Goal: Ask a question

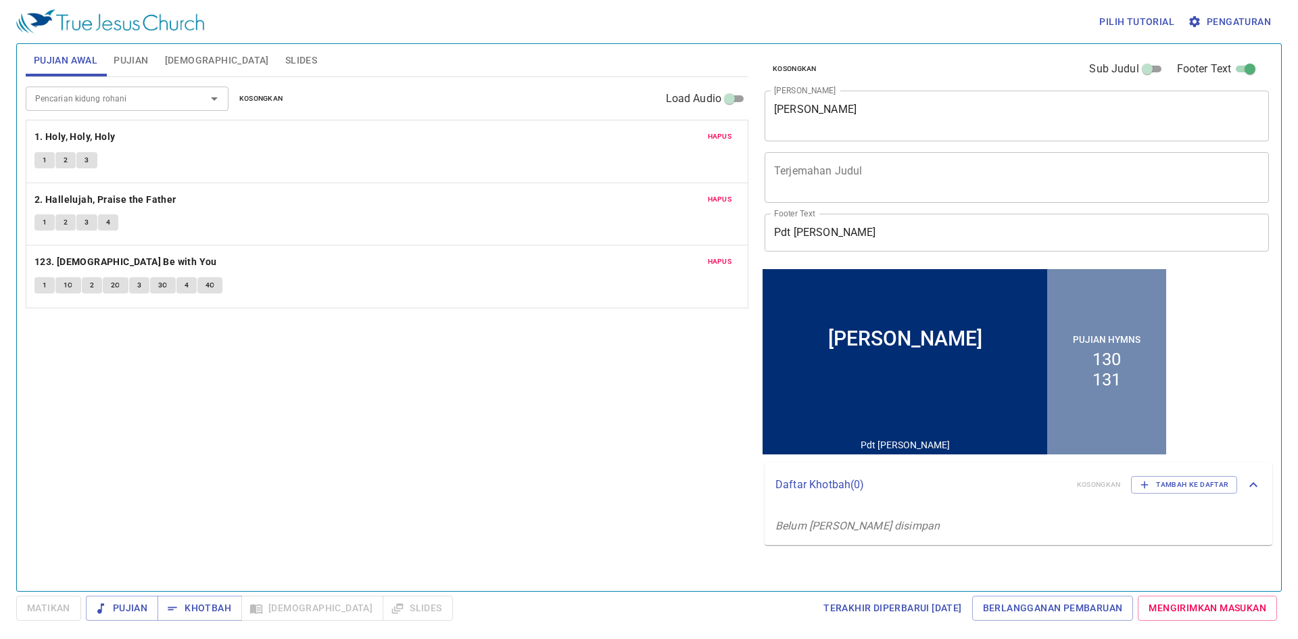
click at [120, 57] on span "Pujian" at bounding box center [131, 60] width 34 height 17
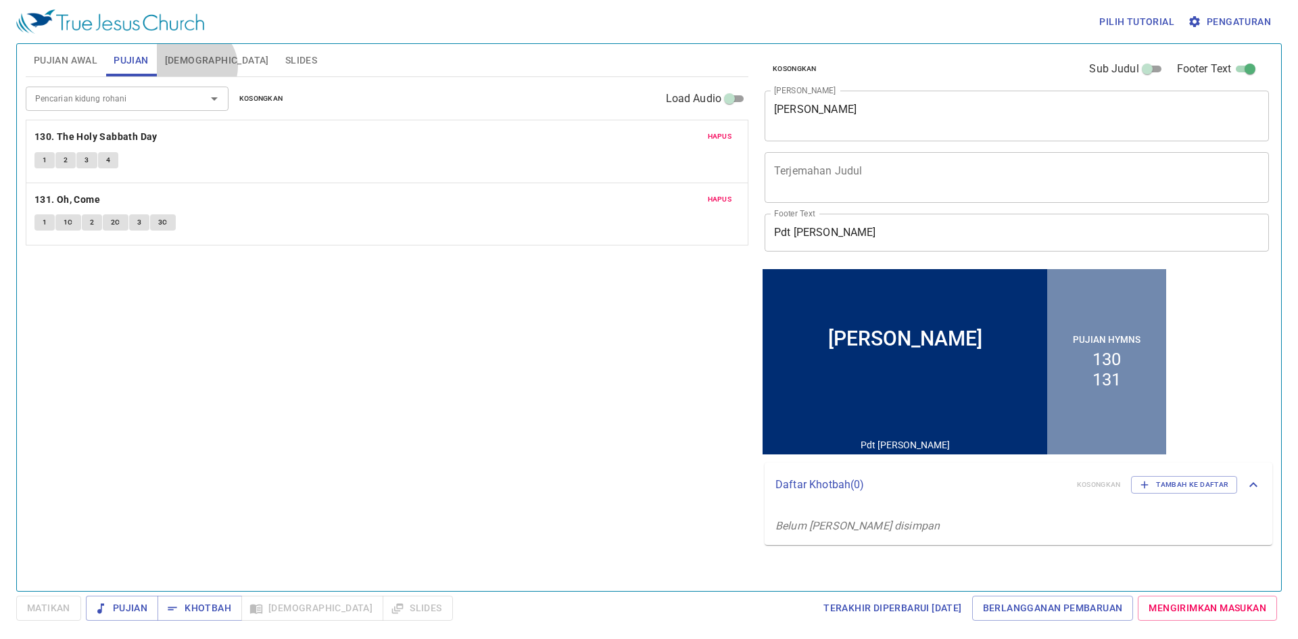
click at [194, 66] on span "[DEMOGRAPHIC_DATA]" at bounding box center [217, 60] width 104 height 17
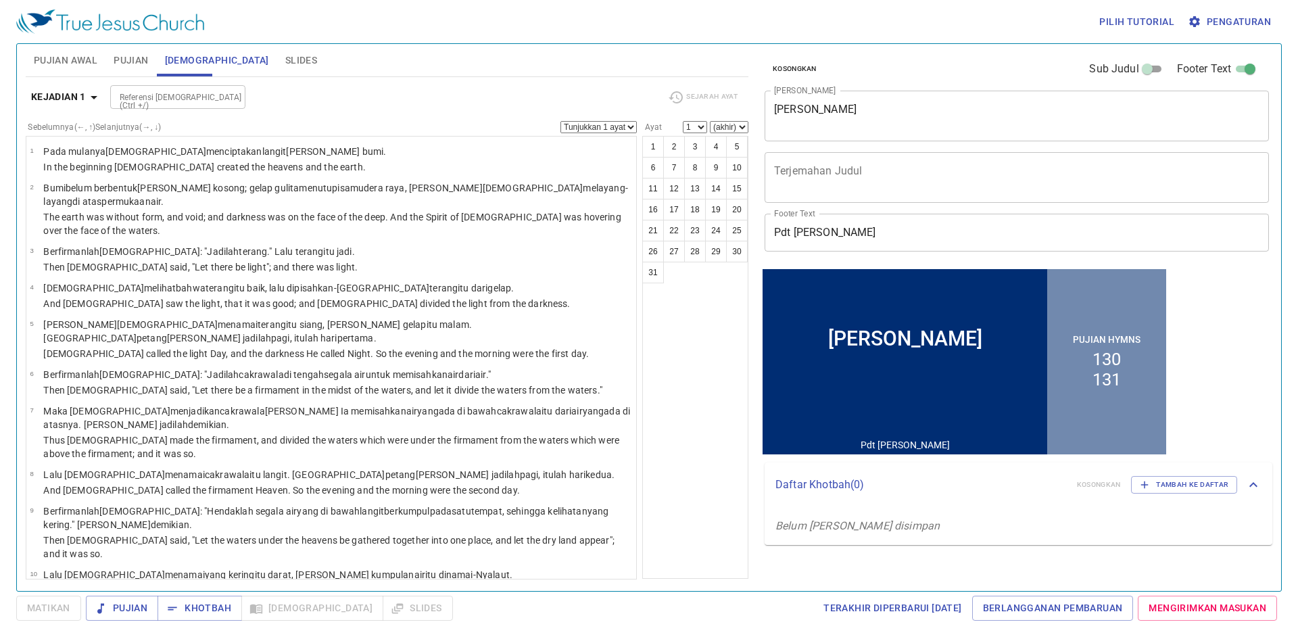
click at [285, 61] on span "Slides" at bounding box center [301, 60] width 32 height 17
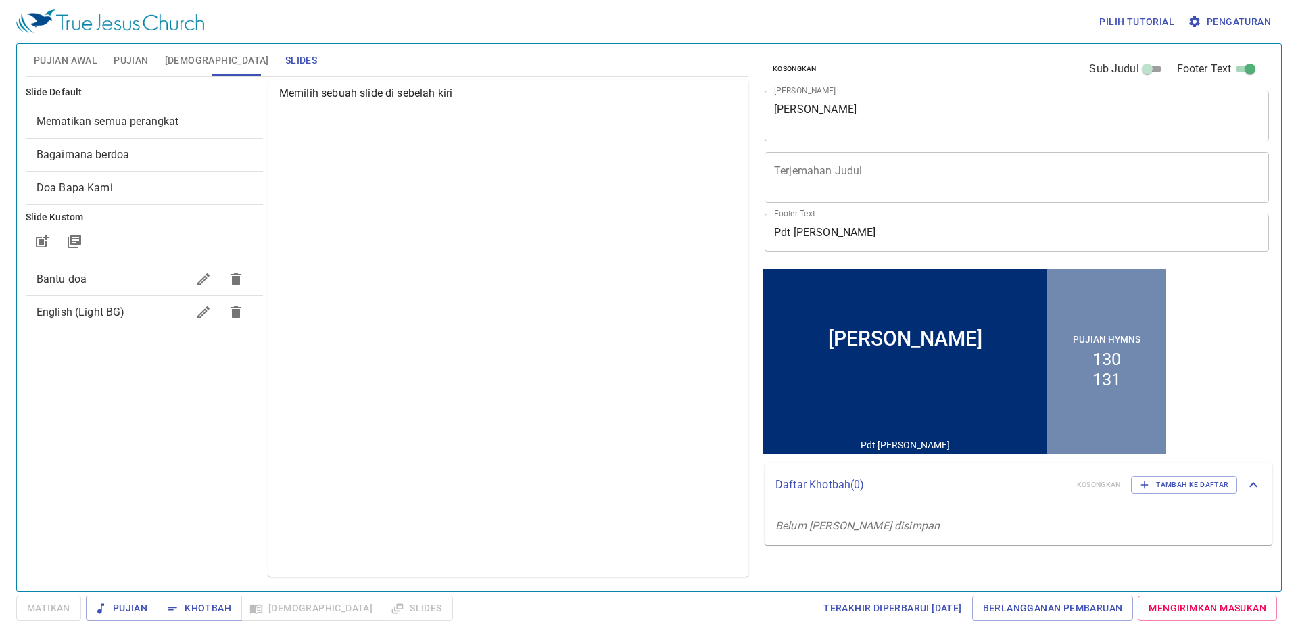
click at [116, 162] on span "Bagaimana berdoa" at bounding box center [145, 155] width 216 height 16
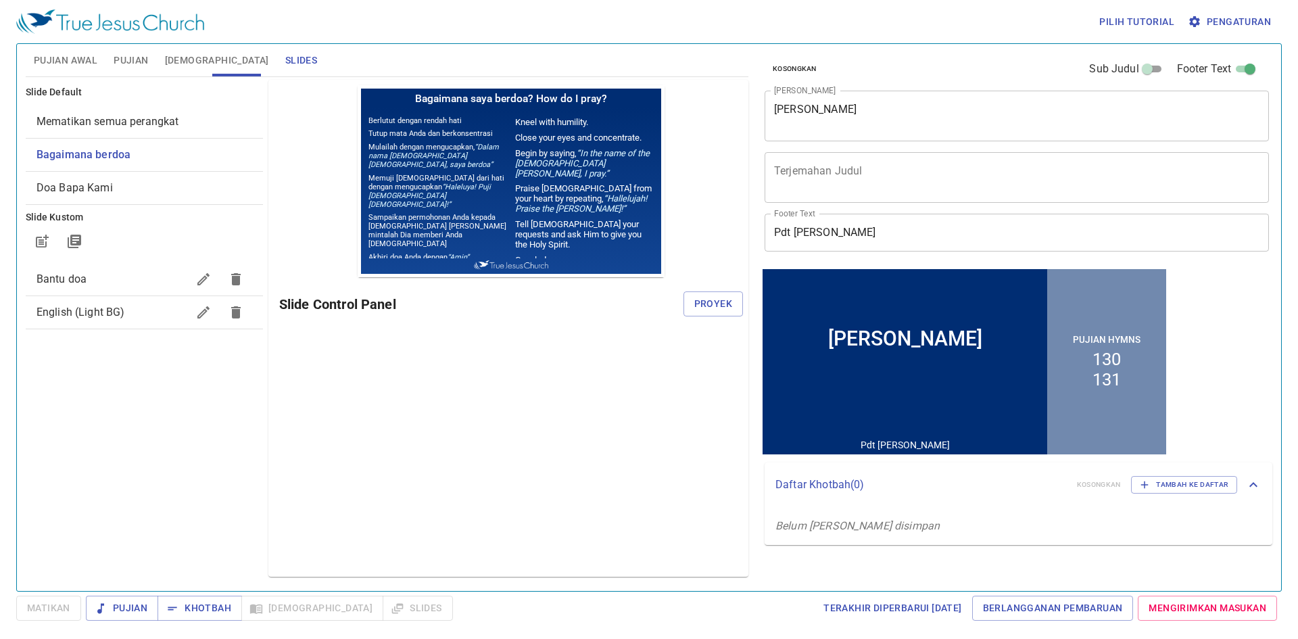
click at [122, 183] on span "Doa Bapa Kami" at bounding box center [145, 188] width 216 height 16
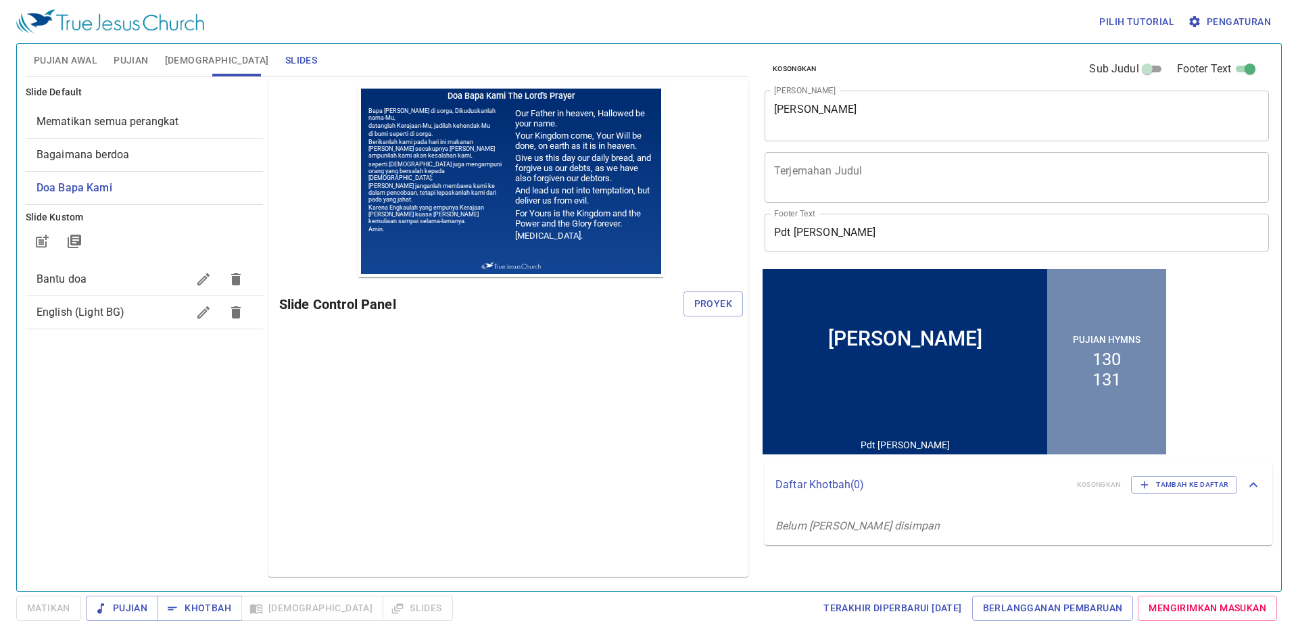
click at [145, 122] on span "Mematikan semua perangkat" at bounding box center [108, 121] width 143 height 13
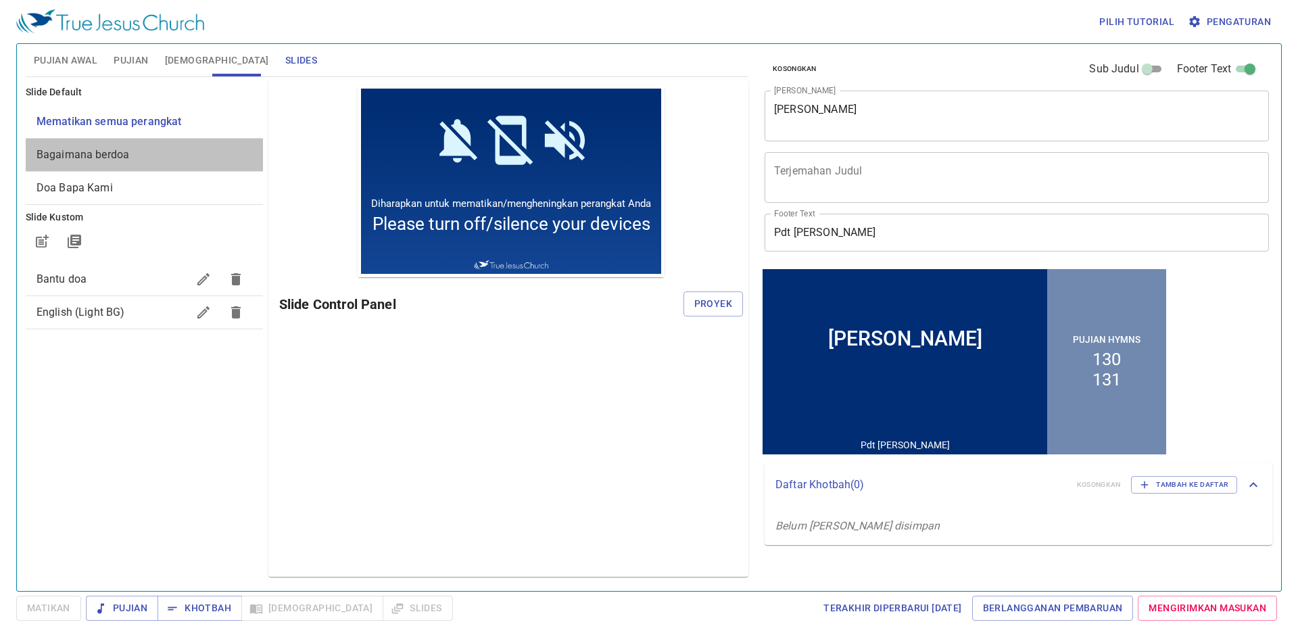
click at [145, 145] on div "Bagaimana berdoa" at bounding box center [144, 155] width 237 height 32
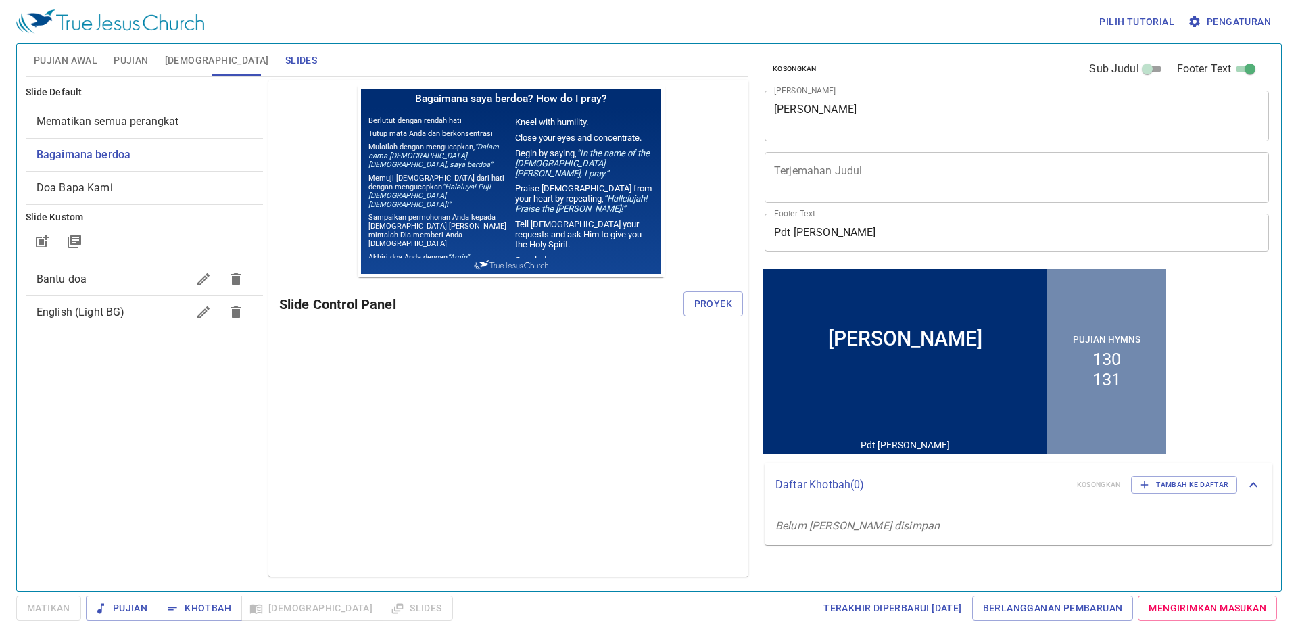
click at [145, 170] on div "Bagaimana berdoa" at bounding box center [144, 155] width 237 height 32
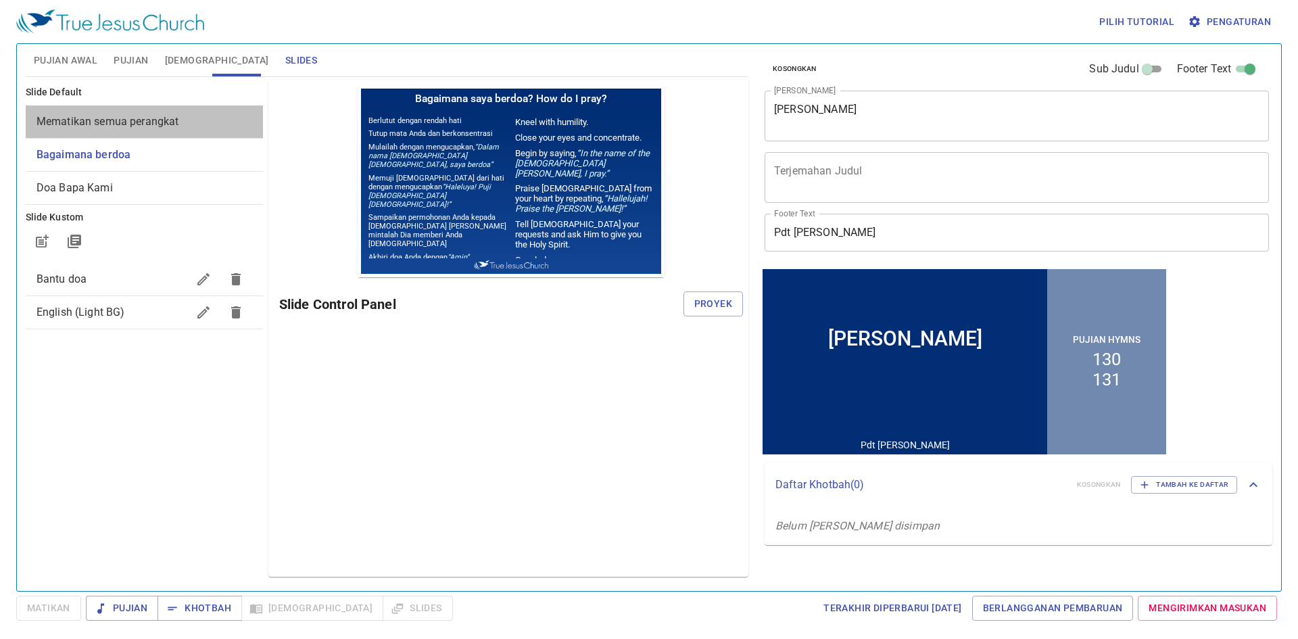
click at [128, 116] on span "Mematikan semua perangkat" at bounding box center [108, 121] width 143 height 13
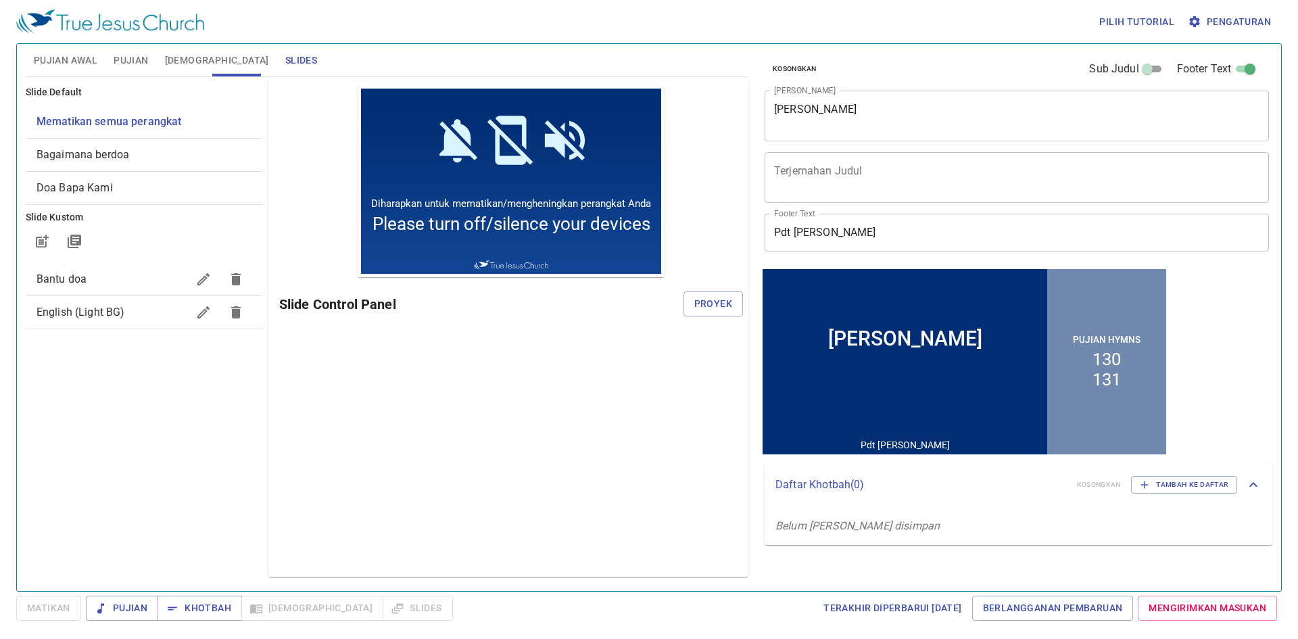
click at [130, 195] on span "Doa Bapa Kami" at bounding box center [145, 188] width 216 height 16
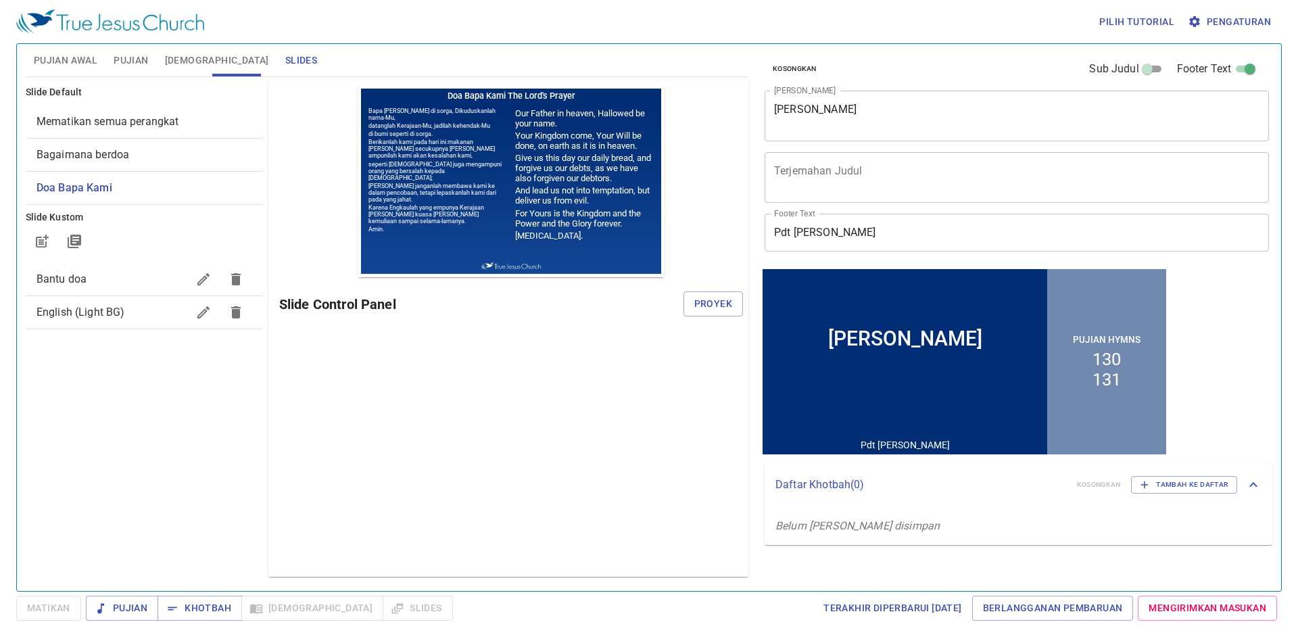
click at [146, 281] on span "Bantu doa" at bounding box center [112, 279] width 151 height 16
